Goal: Information Seeking & Learning: Find specific page/section

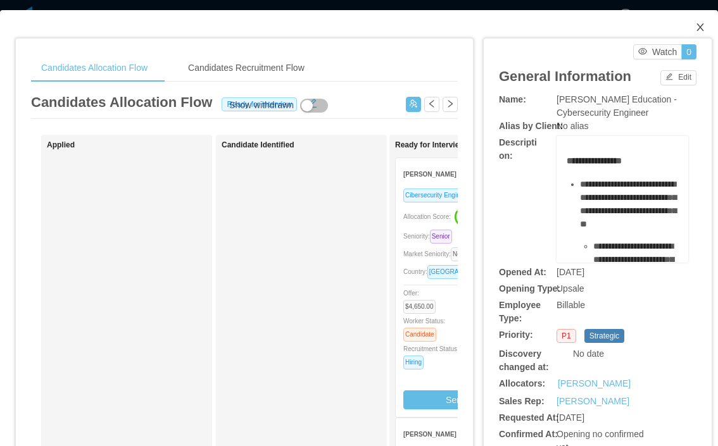
click at [706, 22] on span "Close" at bounding box center [699, 27] width 35 height 35
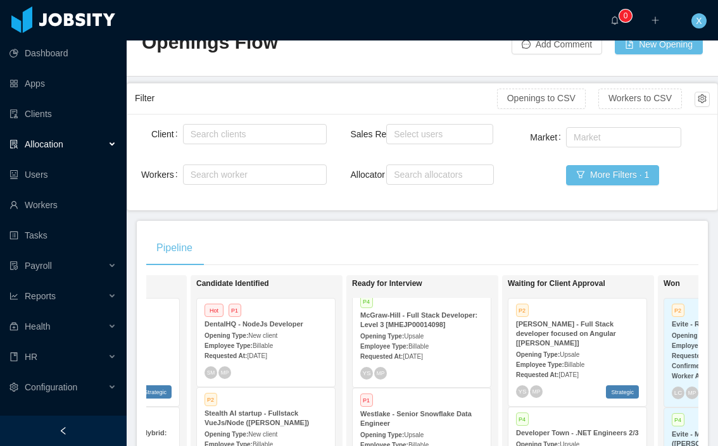
scroll to position [37, 0]
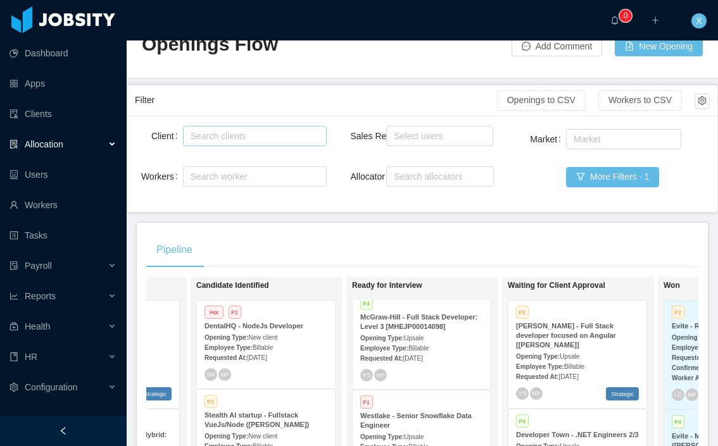
click at [234, 138] on div "Search clients" at bounding box center [252, 136] width 123 height 13
click at [338, 118] on div "Client Search clients Workers Search worker Sales Rep Select users Allocator Se…" at bounding box center [422, 164] width 590 height 96
click at [272, 177] on div "Search worker" at bounding box center [249, 176] width 117 height 13
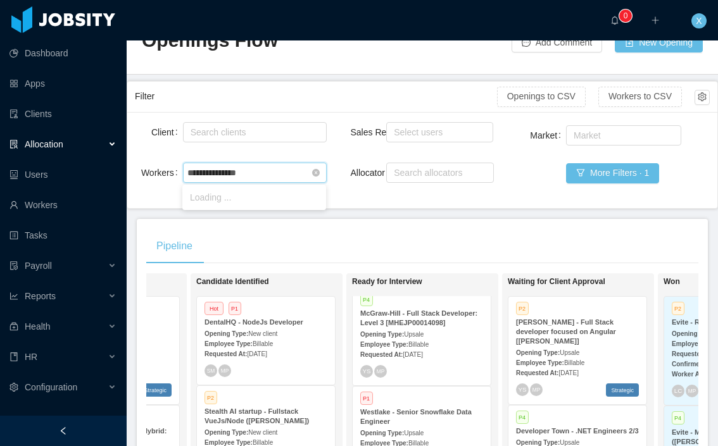
type input "**********"
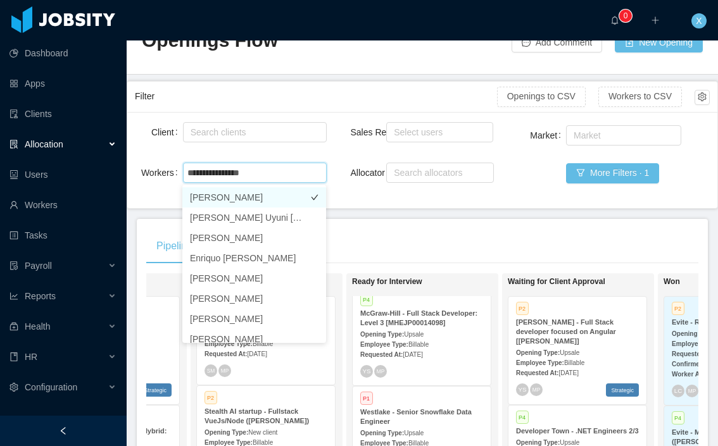
click at [262, 199] on li "[PERSON_NAME]" at bounding box center [254, 197] width 144 height 20
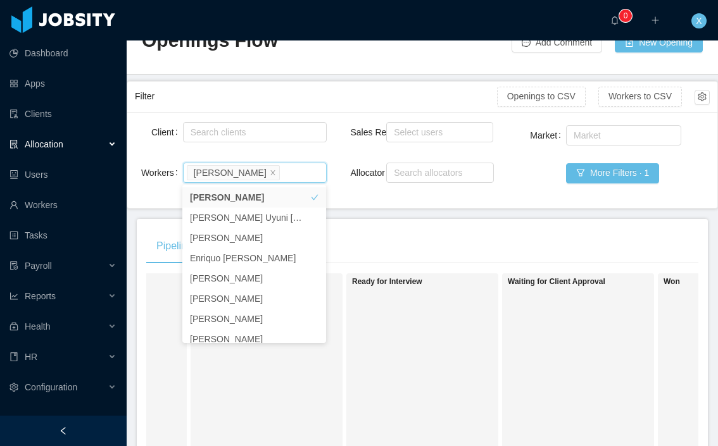
click at [473, 241] on div "Pipeline" at bounding box center [422, 246] width 552 height 35
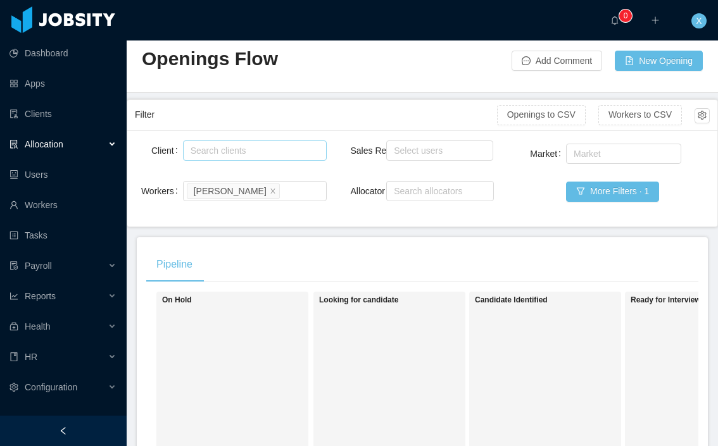
click at [270, 149] on div "Search clients" at bounding box center [252, 150] width 123 height 13
type input "******"
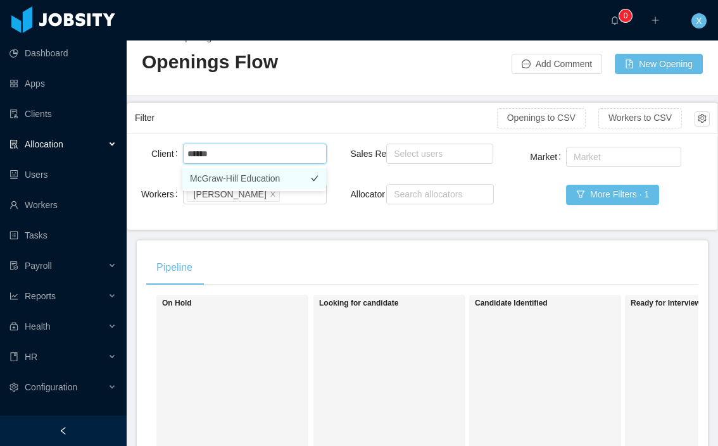
click at [275, 179] on li "McGraw-Hill Education" at bounding box center [254, 178] width 144 height 20
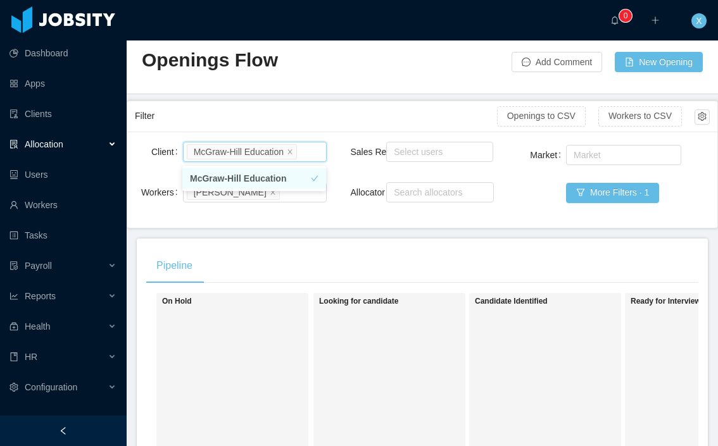
click at [339, 255] on div "Pipeline" at bounding box center [422, 265] width 552 height 35
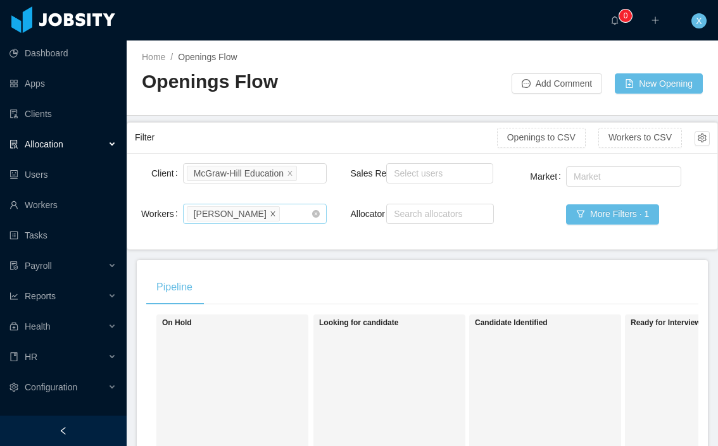
click at [271, 215] on icon "icon: close" at bounding box center [273, 213] width 6 height 6
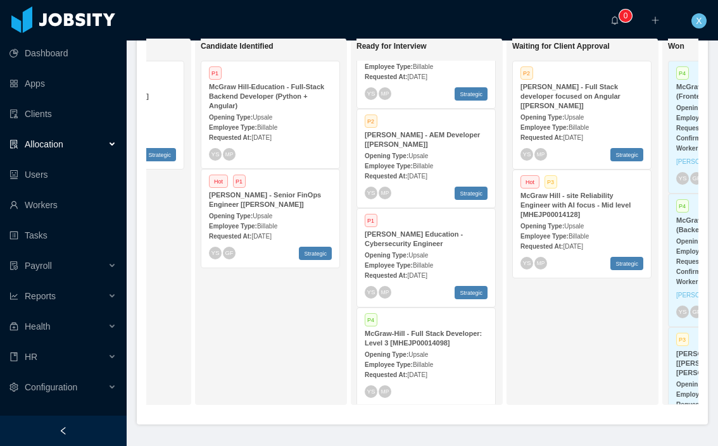
scroll to position [275, 0]
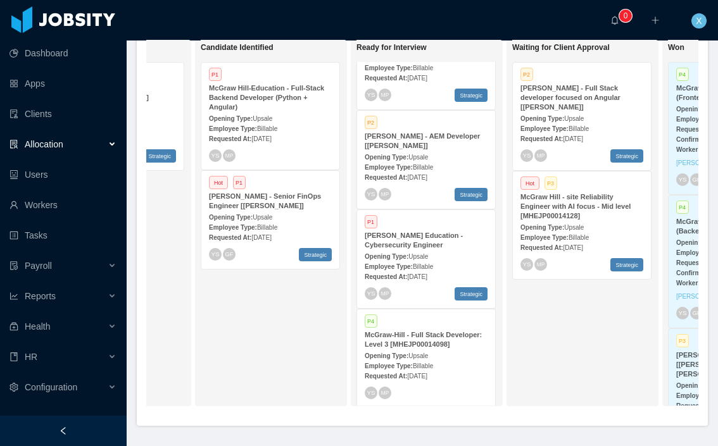
click at [594, 206] on div "McGraw Hill - site Reliability Engineer with AI focus - Mid level [MHEJP0001412…" at bounding box center [581, 206] width 123 height 28
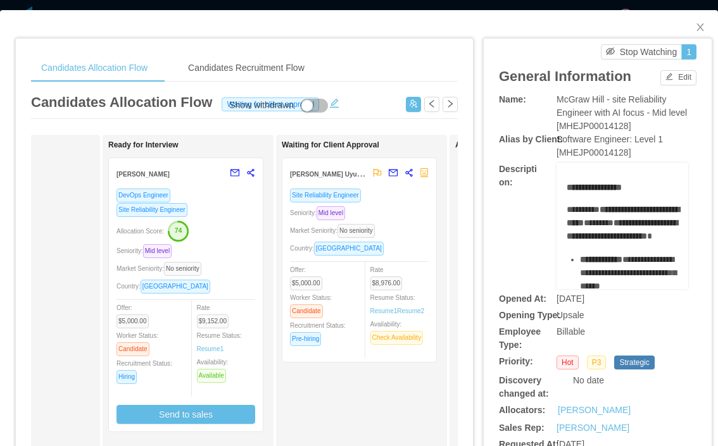
scroll to position [0, 286]
drag, startPoint x: 563, startPoint y: 104, endPoint x: 675, endPoint y: 129, distance: 115.5
click at [675, 129] on div "McGraw Hill - site Reliability Engineer with AI focus - Mid level [MHEJP0001412…" at bounding box center [622, 113] width 132 height 40
copy span "McGraw Hill - site Reliability Engineer with AI focus - Mid level [MHEJP0001412…"
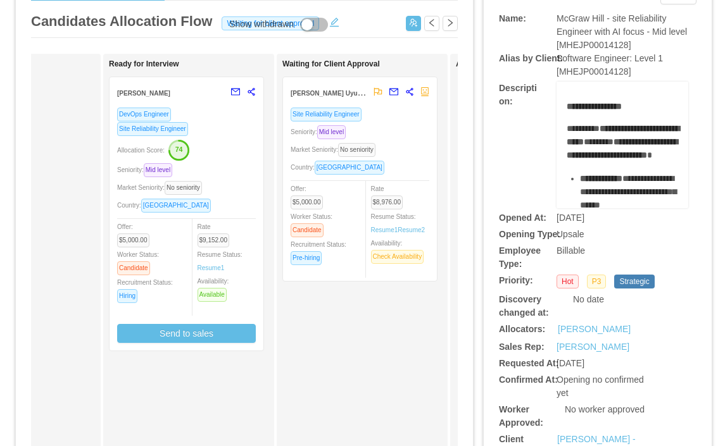
scroll to position [0, 262]
